Goal: Complete application form

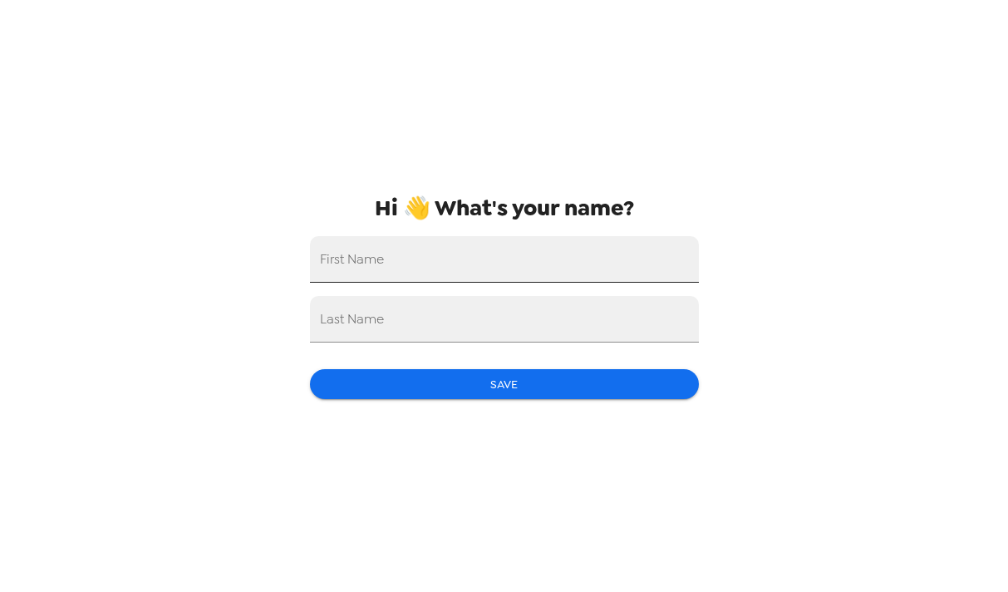
click at [534, 250] on input "First Name" at bounding box center [504, 259] width 389 height 47
type input "b"
type input "[PERSON_NAME]"
click at [502, 323] on input "Last Name" at bounding box center [504, 319] width 389 height 47
type input "[PERSON_NAME]"
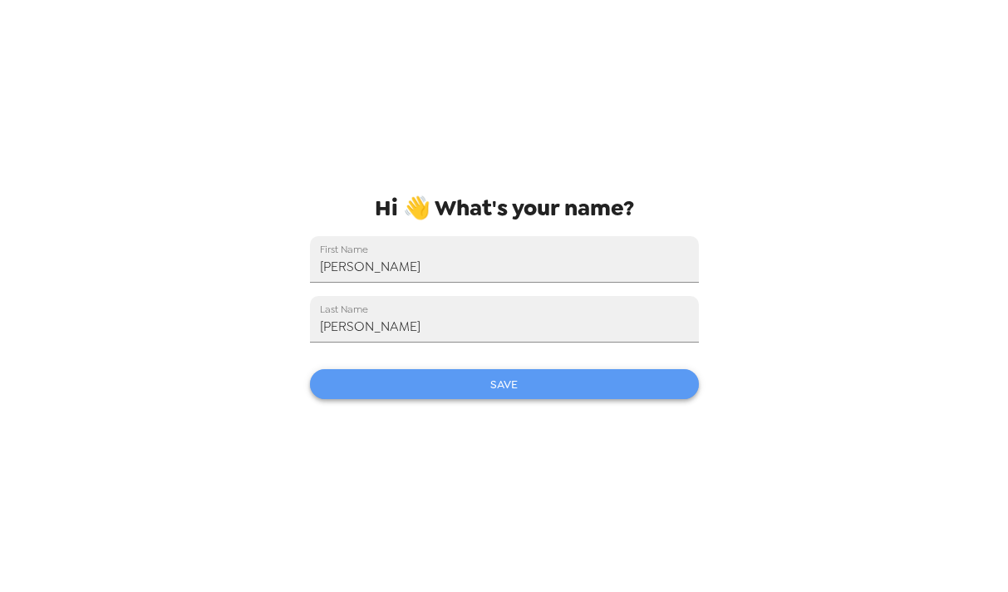
click at [465, 391] on button "Save" at bounding box center [504, 384] width 389 height 31
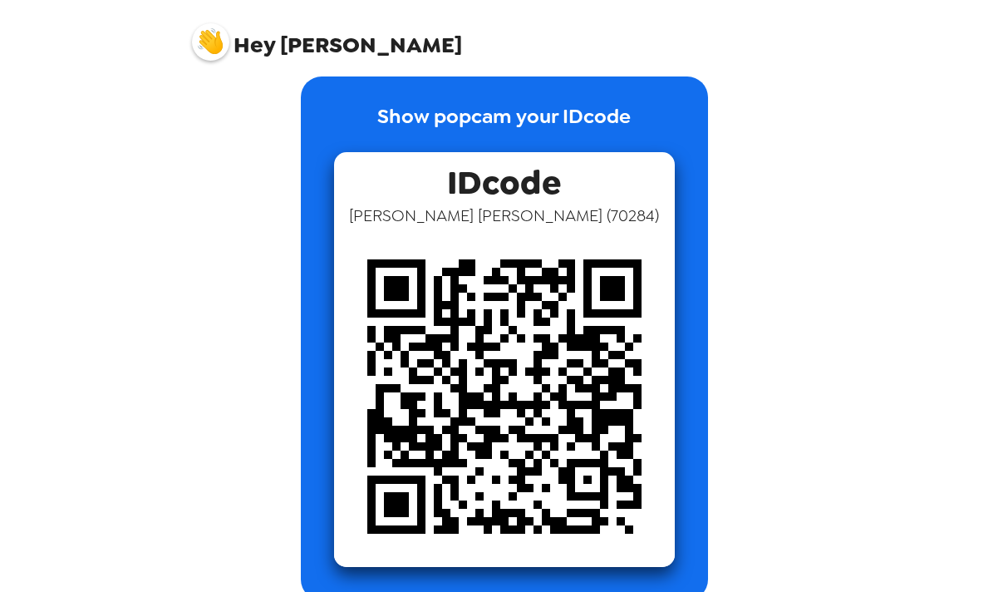
scroll to position [25, 0]
